Goal: Communication & Community: Answer question/provide support

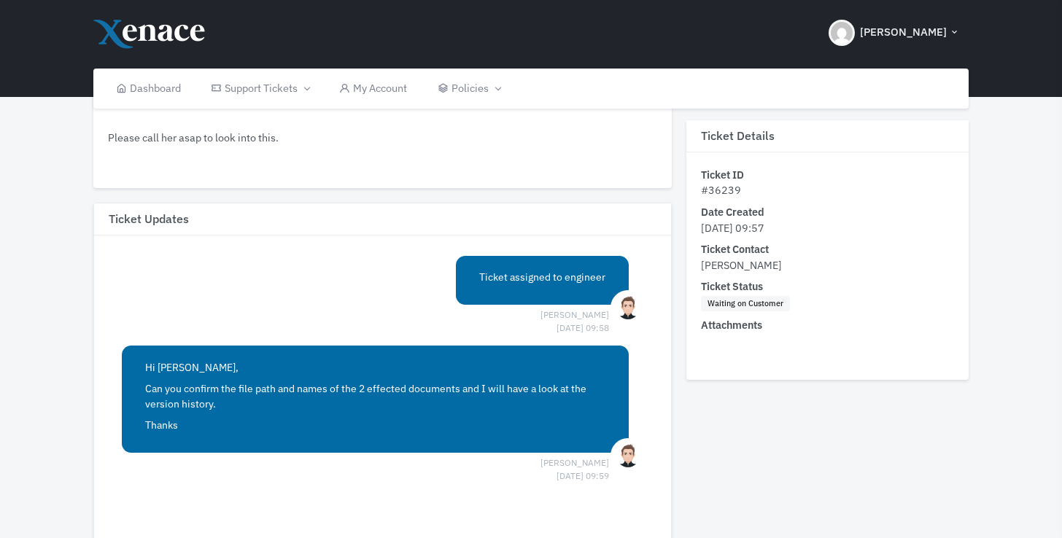
scroll to position [365, 0]
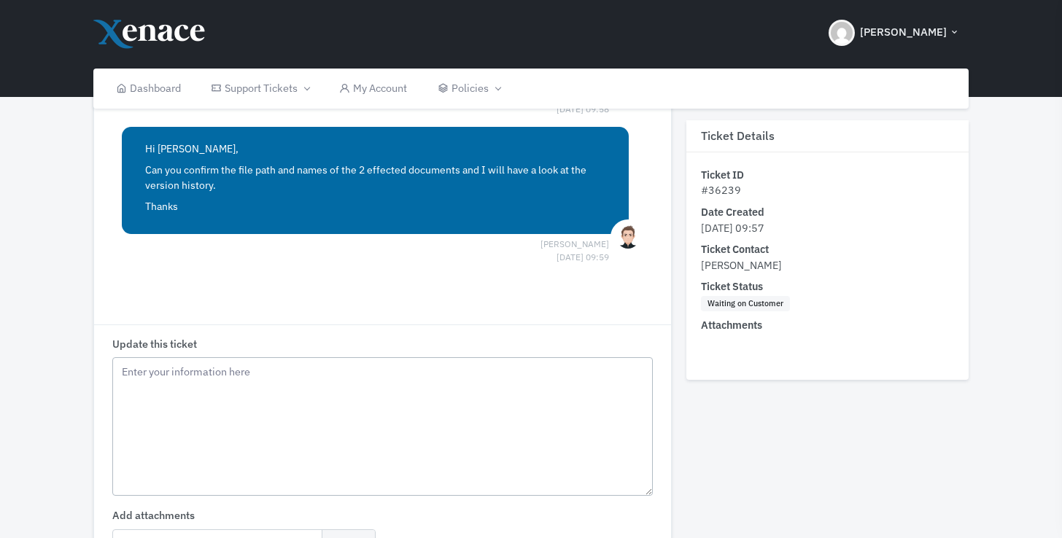
click at [281, 378] on textarea "Update this ticket" at bounding box center [382, 426] width 541 height 139
type textarea "a"
click at [228, 400] on textarea "a" at bounding box center [382, 426] width 541 height 139
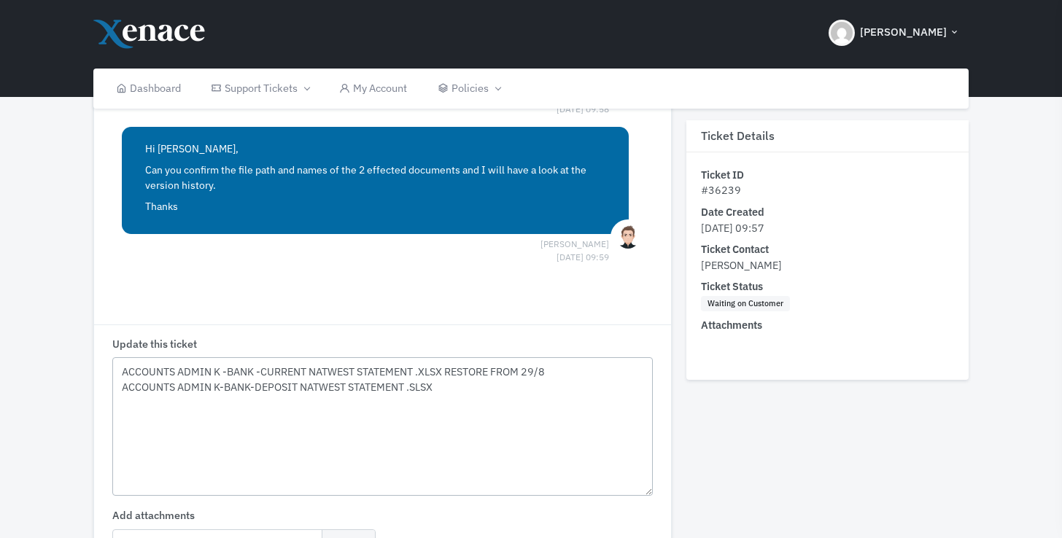
click at [417, 386] on textarea "ACCOUNTS ADMIN K -BANK -CURRENT NATWEST STATEMENT .XLSX RESTORE FROM 29/8 ACCOU…" at bounding box center [382, 426] width 541 height 139
click at [454, 383] on textarea "ACCOUNTS ADMIN K -BANK -CURRENT NATWEST STATEMENT .XLSX RESTORE FROM 29/8 ACCOU…" at bounding box center [382, 426] width 541 height 139
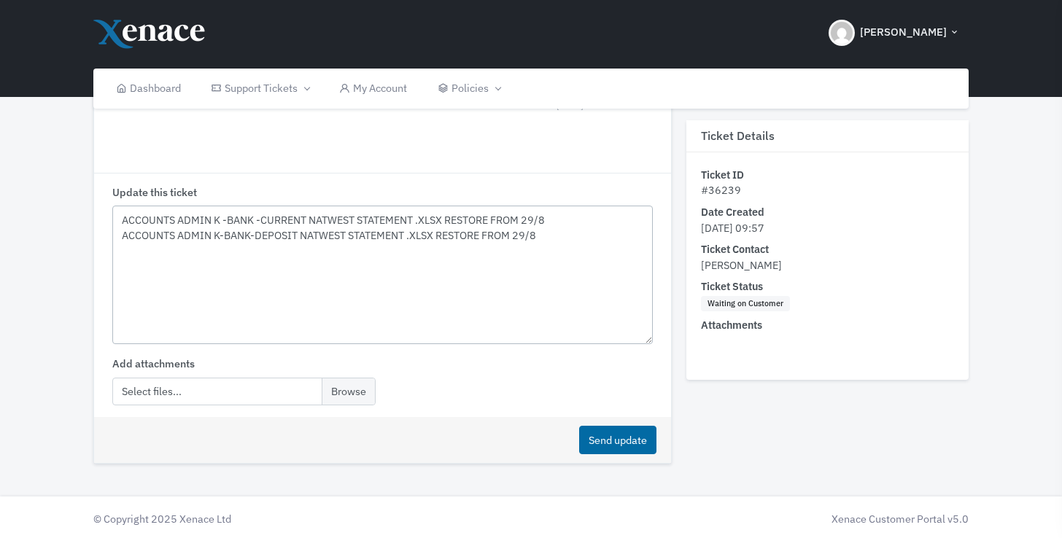
type textarea "ACCOUNTS ADMIN K -BANK -CURRENT NATWEST STATEMENT .XLSX RESTORE FROM 29/8 ACCOU…"
click at [160, 390] on input "file" at bounding box center [243, 392] width 263 height 28
click at [345, 389] on input "file" at bounding box center [243, 392] width 263 height 28
click at [345, 392] on input "file" at bounding box center [243, 392] width 263 height 28
type input "C:\fakepath\Current Natwest Statement.xlsx"
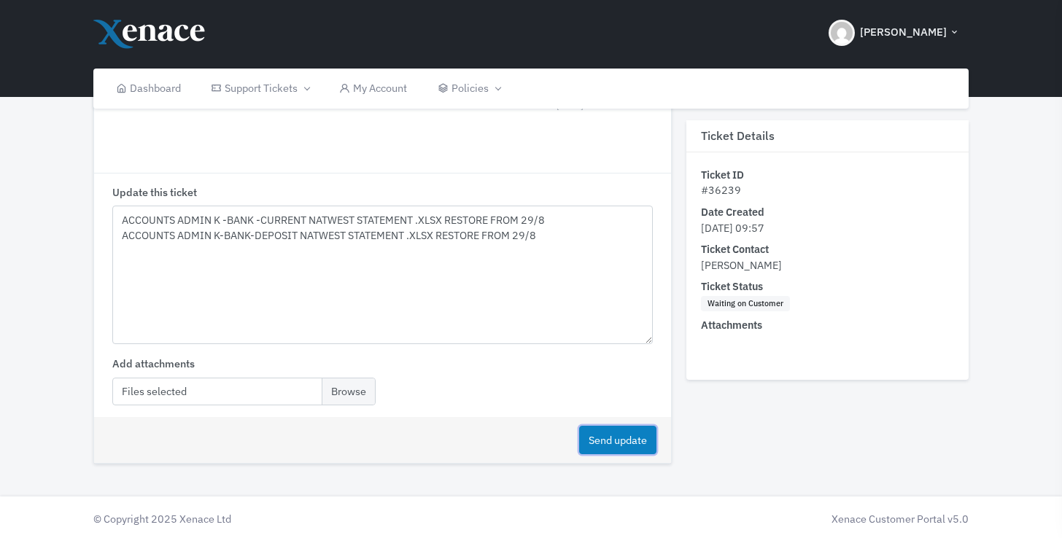
click at [617, 444] on button "Send update" at bounding box center [617, 440] width 77 height 28
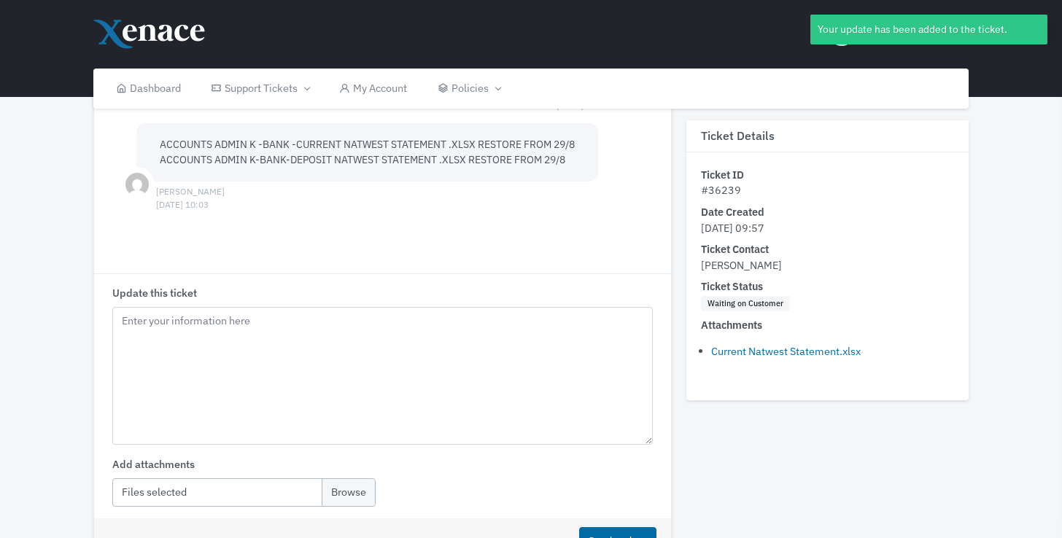
click at [351, 491] on input "file" at bounding box center [243, 493] width 263 height 28
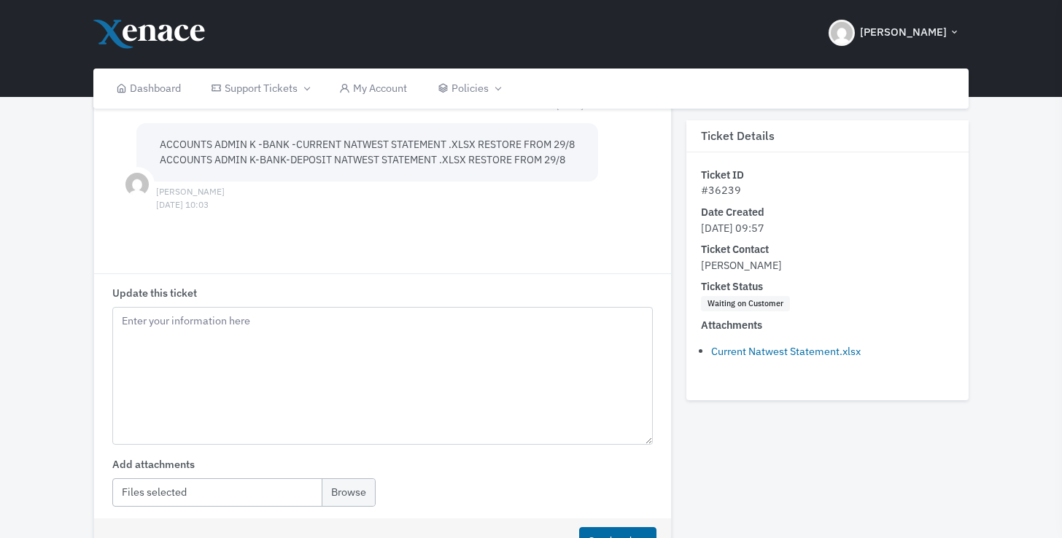
type input "C:\fakepath\Deposit Natwest Statement.xlsx"
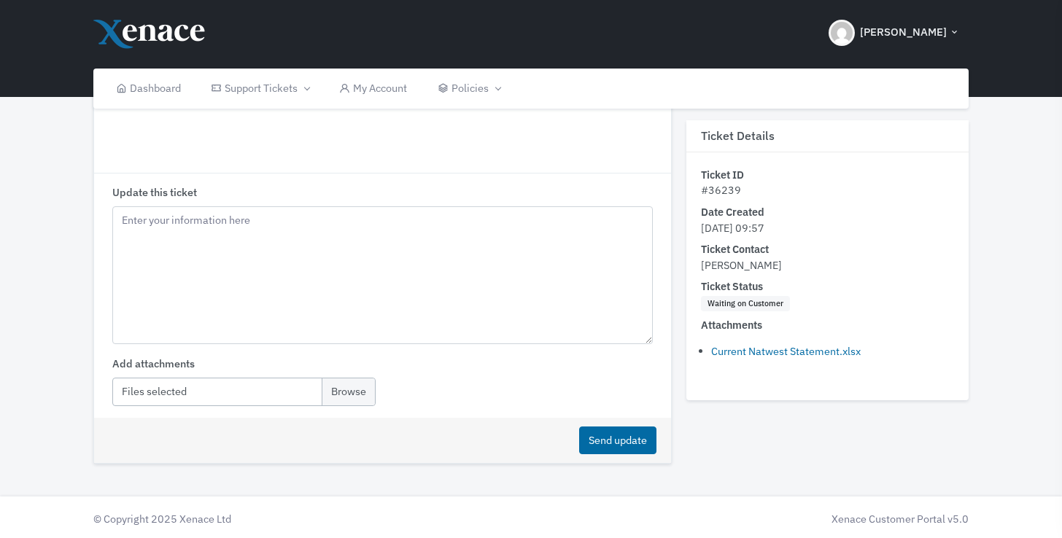
click at [339, 389] on input "file" at bounding box center [243, 392] width 263 height 28
click at [606, 438] on button "Send update" at bounding box center [617, 441] width 77 height 28
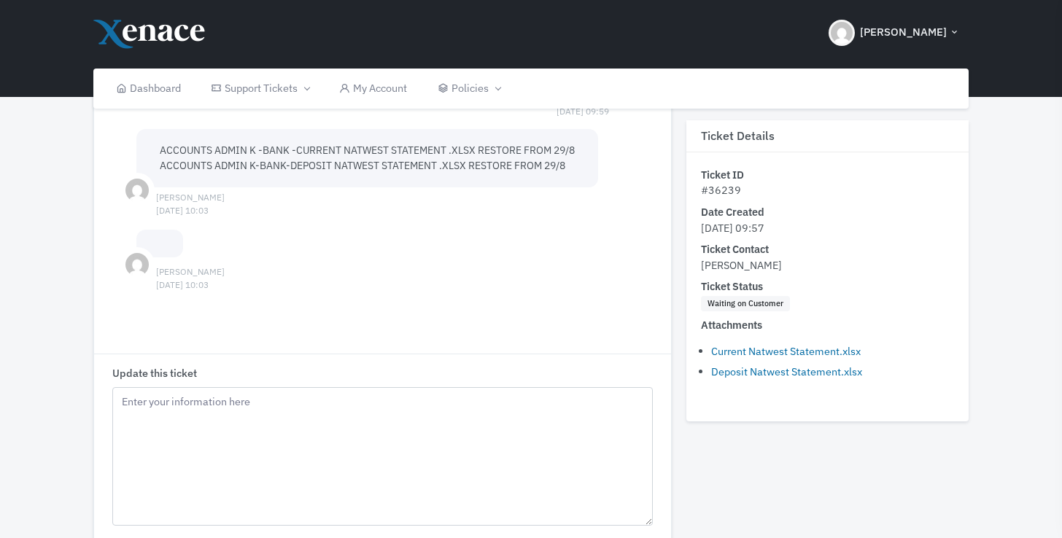
scroll to position [692, 0]
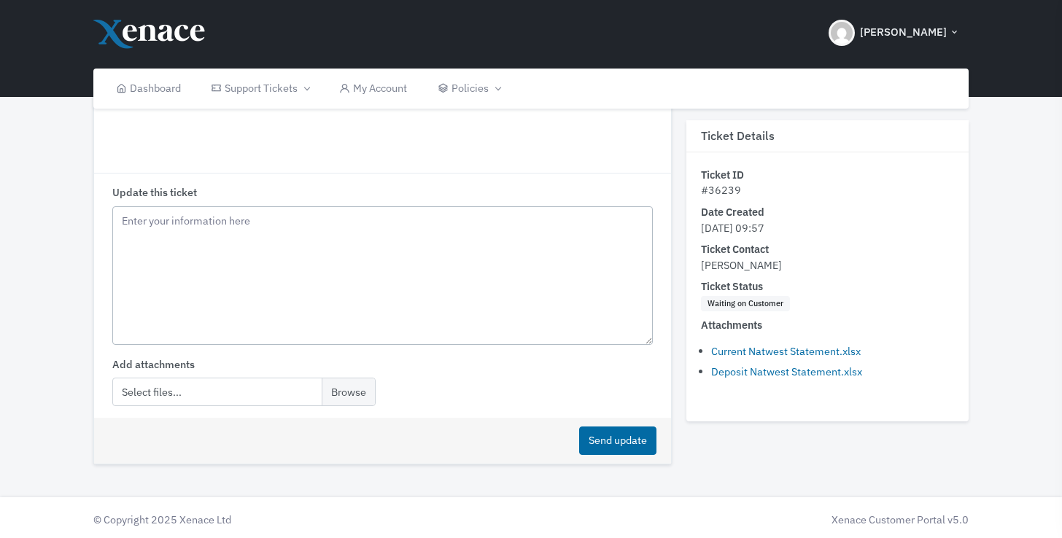
click at [219, 239] on textarea "Update this ticket" at bounding box center [382, 275] width 541 height 139
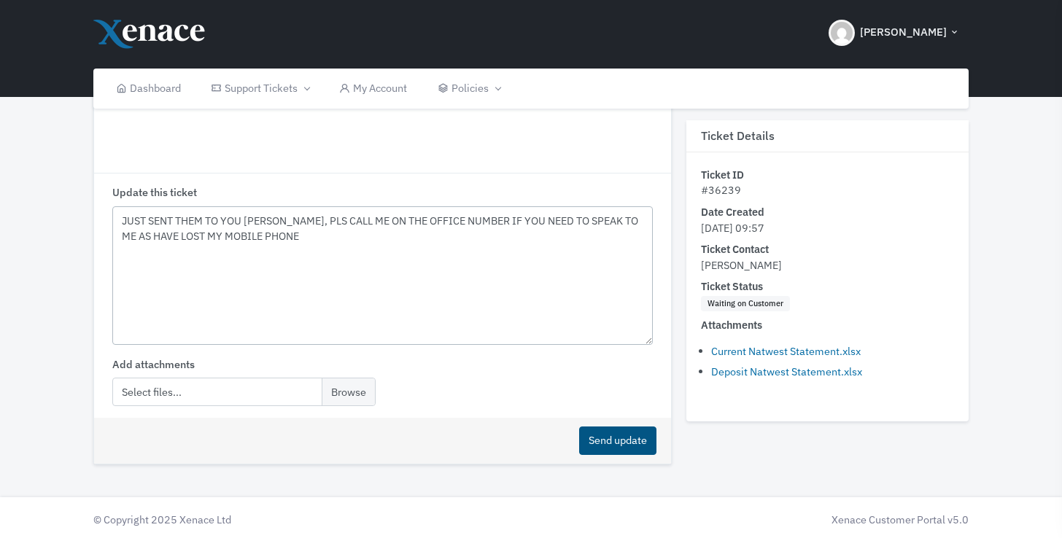
type textarea "JUST SENT THEM TO YOU LUKE, PLS CALL ME ON THE OFFICE NUMBER IF YOU NEED TO SPE…"
click at [619, 444] on button "Send update" at bounding box center [617, 441] width 77 height 28
